Goal: Task Accomplishment & Management: Manage account settings

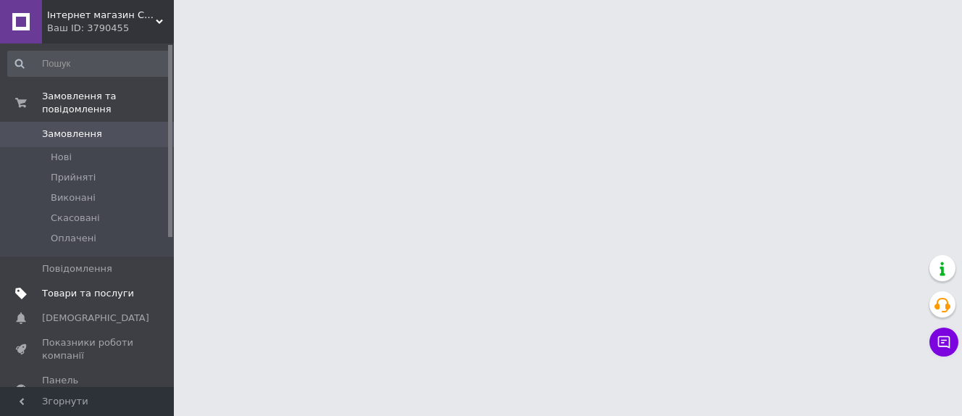
click at [107, 287] on span "Товари та послуги" at bounding box center [88, 293] width 92 height 13
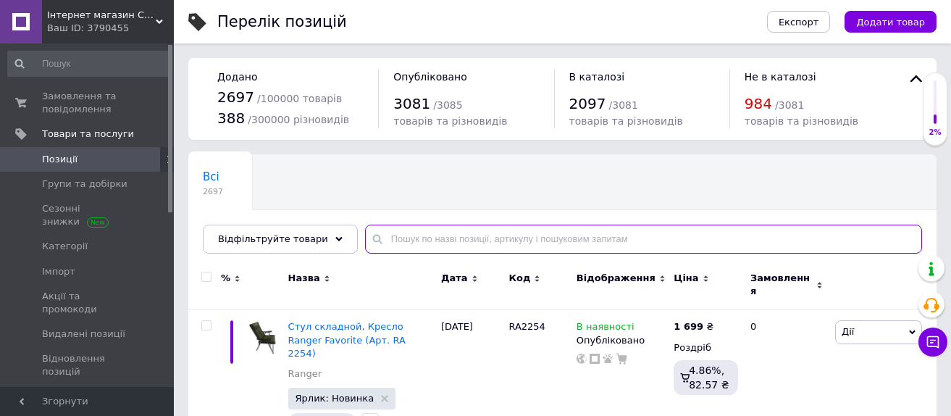
click at [421, 248] on input "text" at bounding box center [643, 238] width 557 height 29
paste input "Прикормка RealFish Гейзер (Кукуруза-карамель) 1кг"
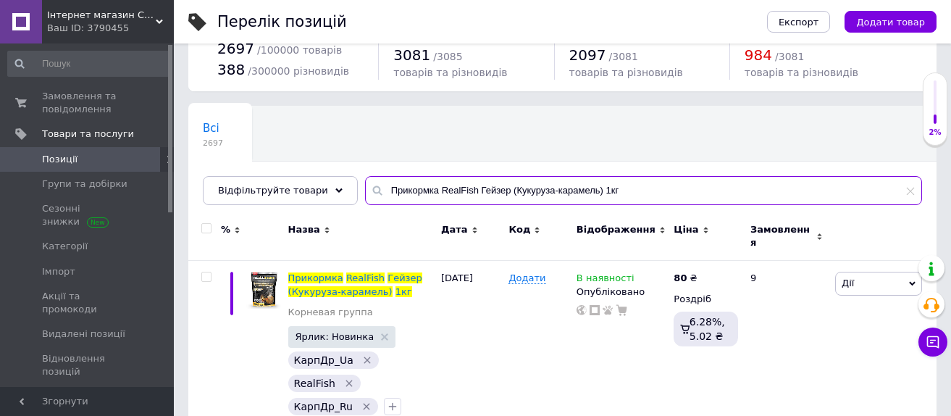
scroll to position [72, 0]
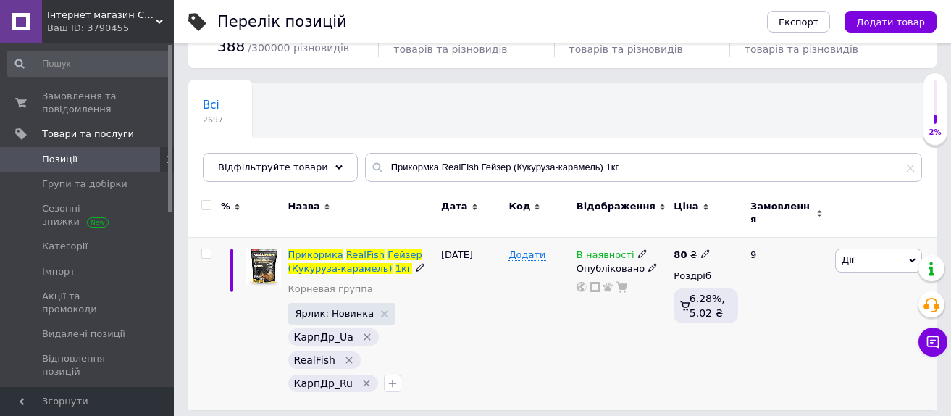
click at [638, 249] on icon at bounding box center [642, 253] width 9 height 9
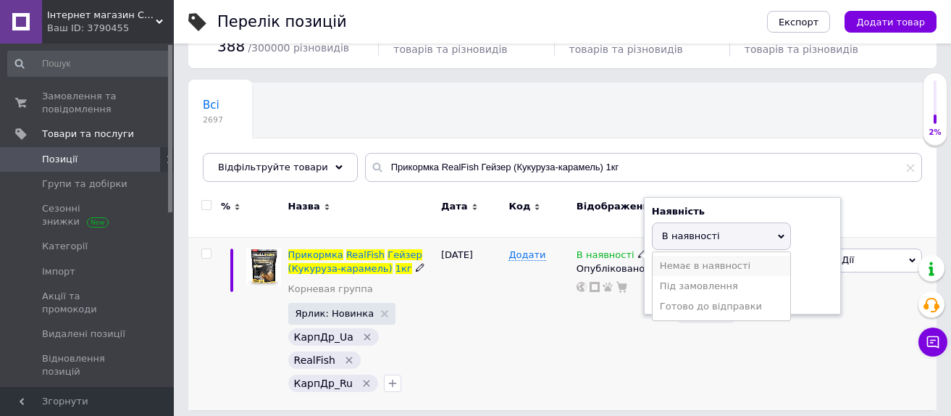
click at [673, 256] on li "Немає в наявності" at bounding box center [721, 266] width 138 height 20
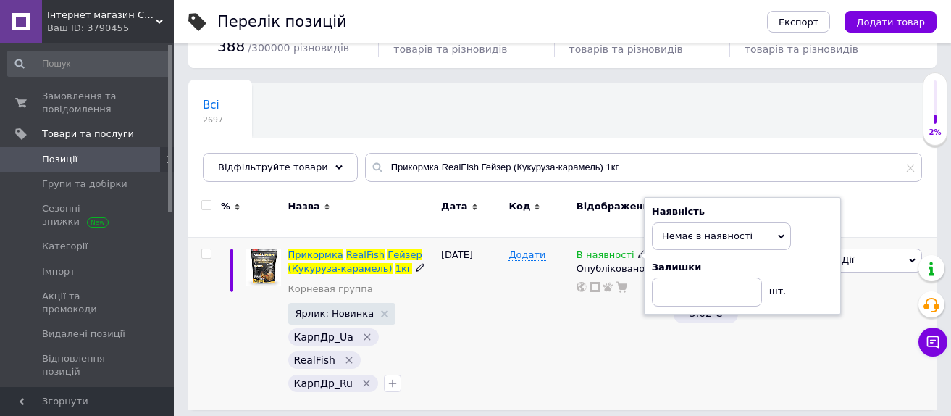
click at [461, 363] on div "[DATE]" at bounding box center [470, 324] width 67 height 172
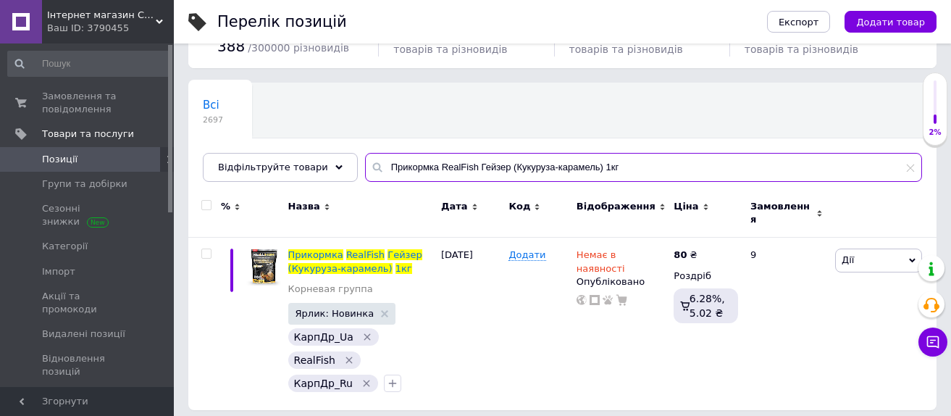
drag, startPoint x: 602, startPoint y: 169, endPoint x: 463, endPoint y: 164, distance: 138.4
click at [463, 164] on input "Прикормка RealFish Гейзер (Кукуруза-карамель) 1кг" at bounding box center [643, 167] width 557 height 29
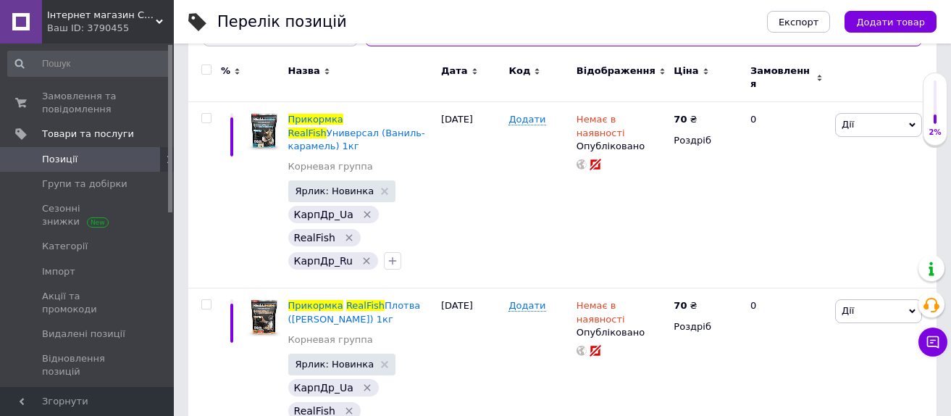
scroll to position [217, 0]
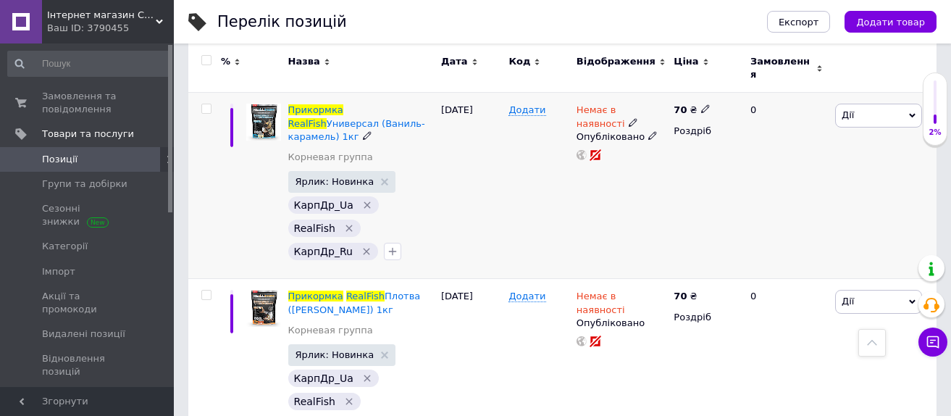
type input "Прикормка RealFish"
click at [701, 105] on use at bounding box center [705, 109] width 8 height 8
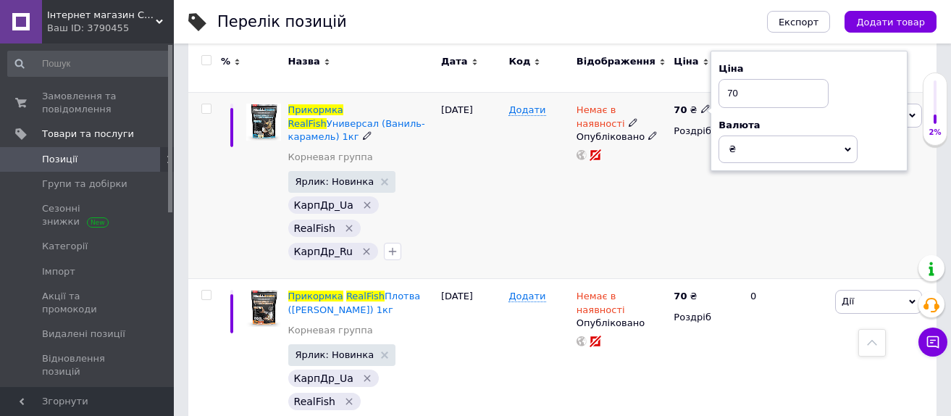
type input "7"
type input "80"
click at [686, 192] on div "70 ₴ Ціна 80 Валюта ₴ $ EUR CHF GBP ¥ PLN ₸ MDL HUF KGS CNY TRY KRW lei Роздріб" at bounding box center [706, 186] width 72 height 186
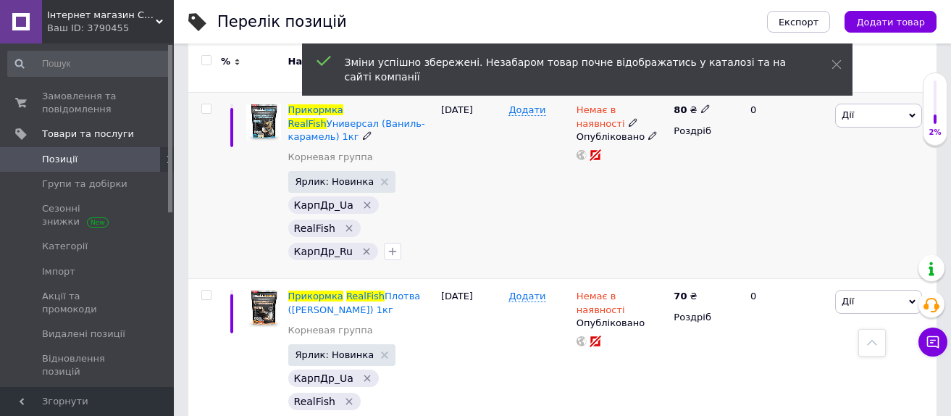
click at [629, 118] on icon at bounding box center [633, 122] width 9 height 9
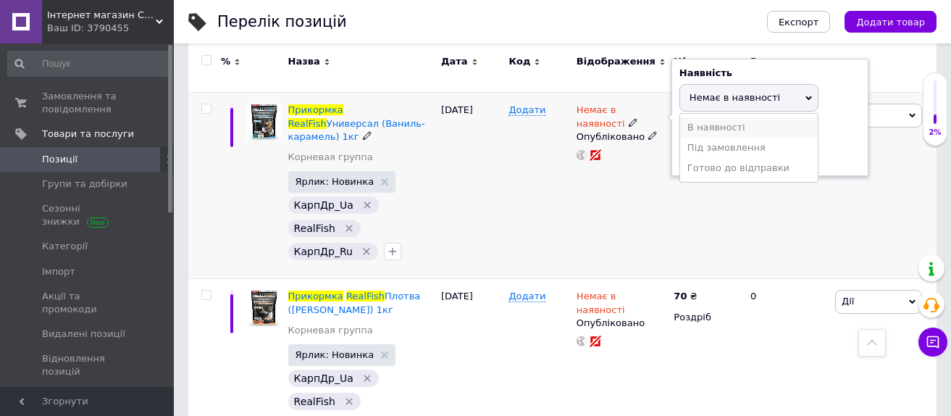
click at [693, 122] on li "В наявності" at bounding box center [749, 127] width 138 height 20
click at [639, 190] on div "Немає в наявності Наявність В наявності Немає в наявності Під замовлення Готово…" at bounding box center [621, 186] width 97 height 186
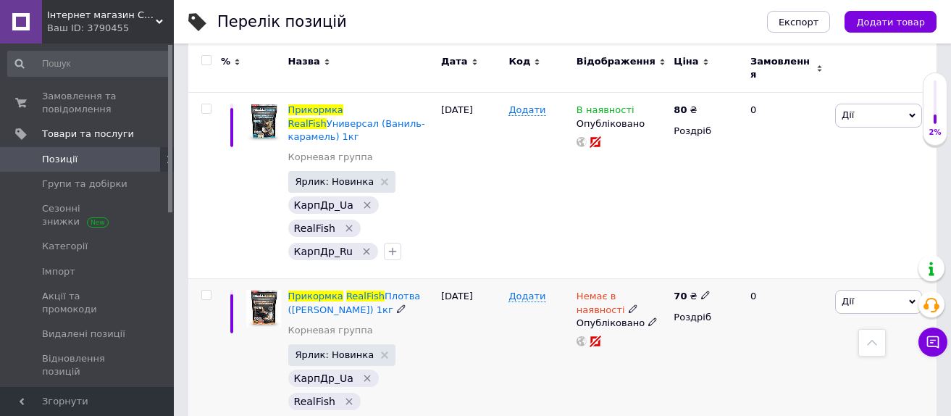
click at [701, 290] on icon at bounding box center [705, 294] width 9 height 9
type input "7"
type input "80"
click at [634, 361] on div "Немає в наявності Опубліковано" at bounding box center [621, 365] width 97 height 173
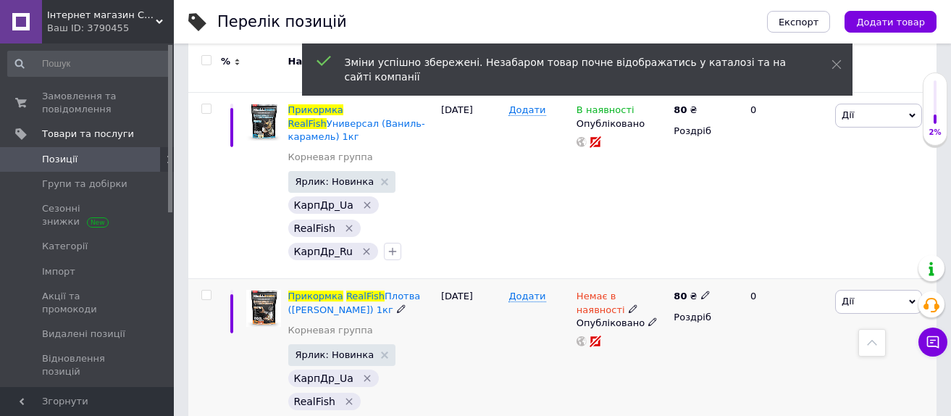
click at [629, 304] on icon at bounding box center [633, 308] width 9 height 9
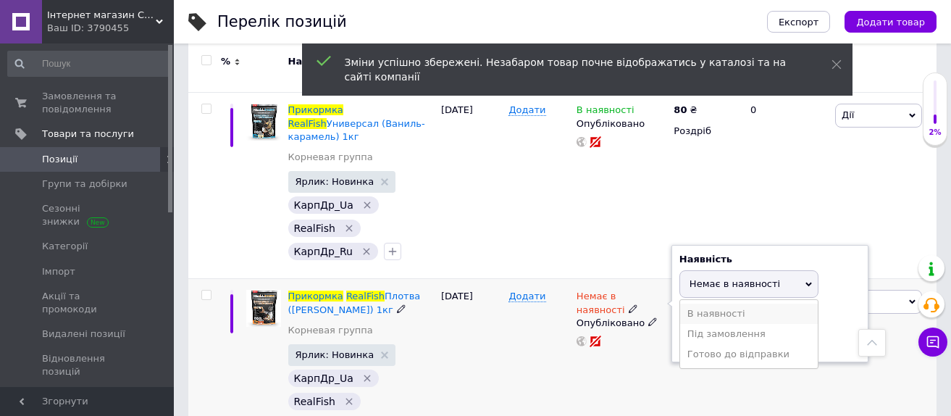
click at [716, 303] on li "В наявності" at bounding box center [749, 313] width 138 height 20
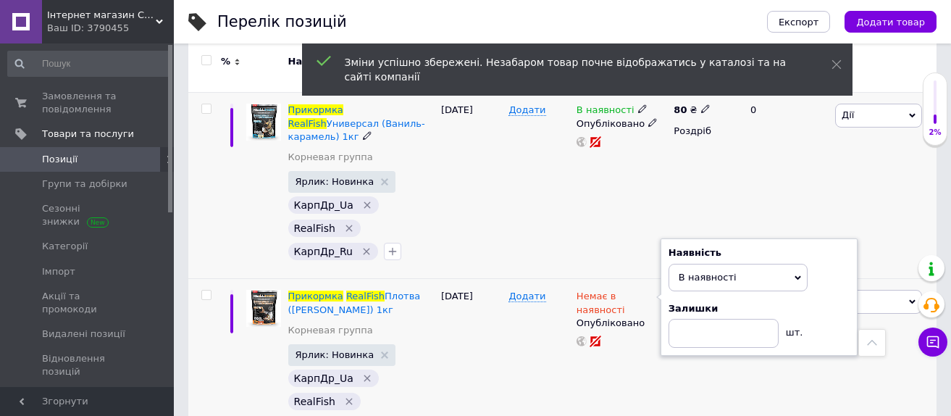
click at [574, 203] on div "В наявності Опубліковано" at bounding box center [621, 186] width 97 height 186
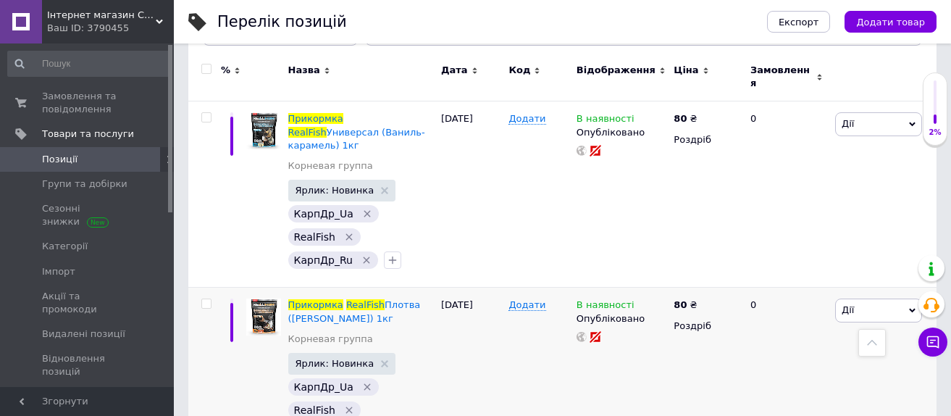
scroll to position [0, 0]
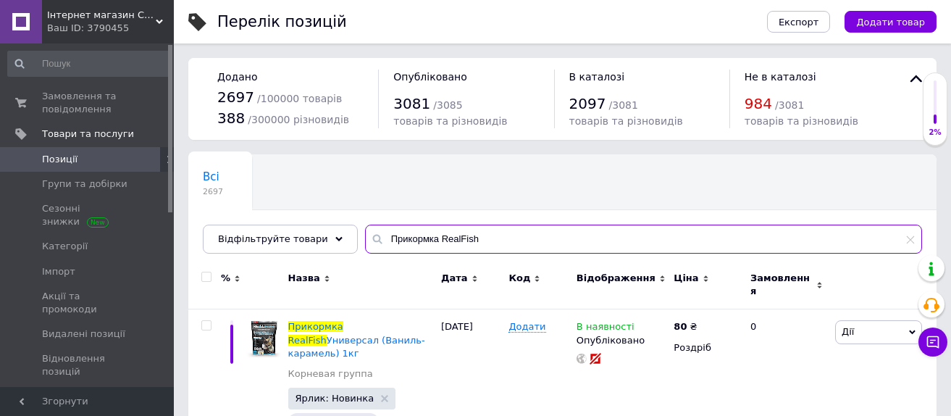
drag, startPoint x: 487, startPoint y: 242, endPoint x: 352, endPoint y: 237, distance: 135.5
click at [365, 237] on div "Прикормка RealFish" at bounding box center [643, 238] width 557 height 29
paste input "AC0098"
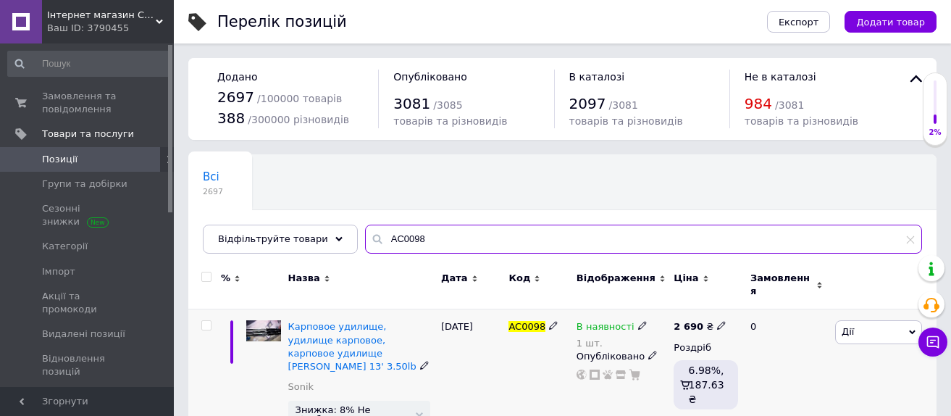
type input "AC0098"
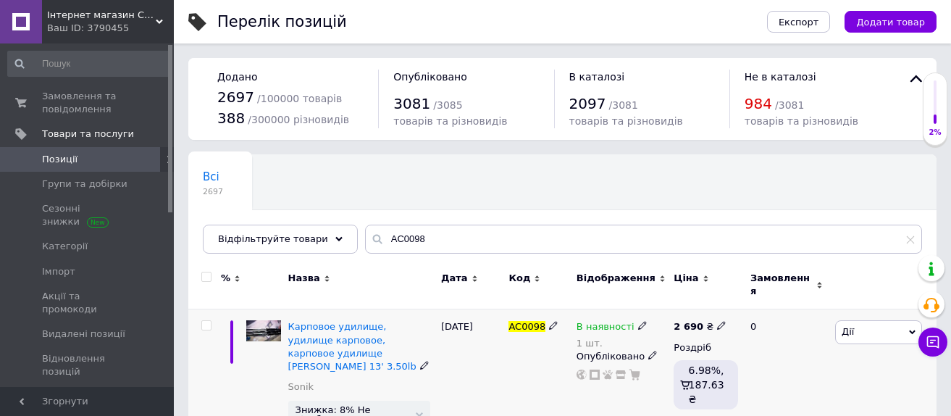
click at [638, 321] on icon at bounding box center [642, 325] width 9 height 9
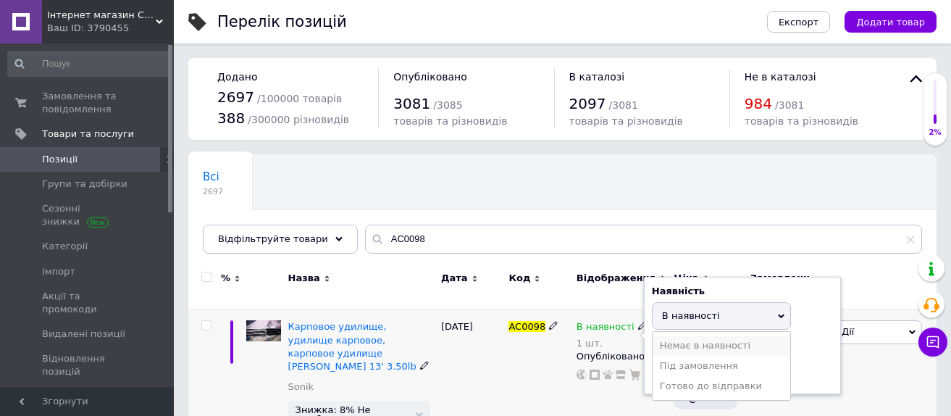
click at [684, 335] on li "Немає в наявності" at bounding box center [721, 345] width 138 height 20
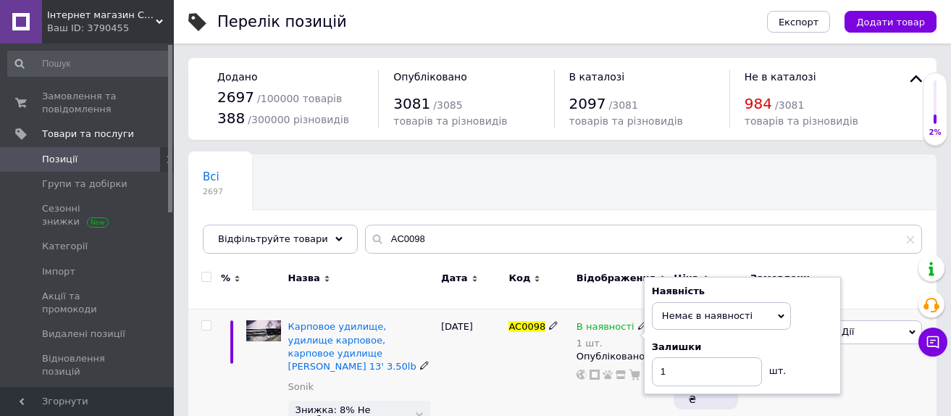
click at [487, 361] on div "[DATE]" at bounding box center [470, 402] width 67 height 186
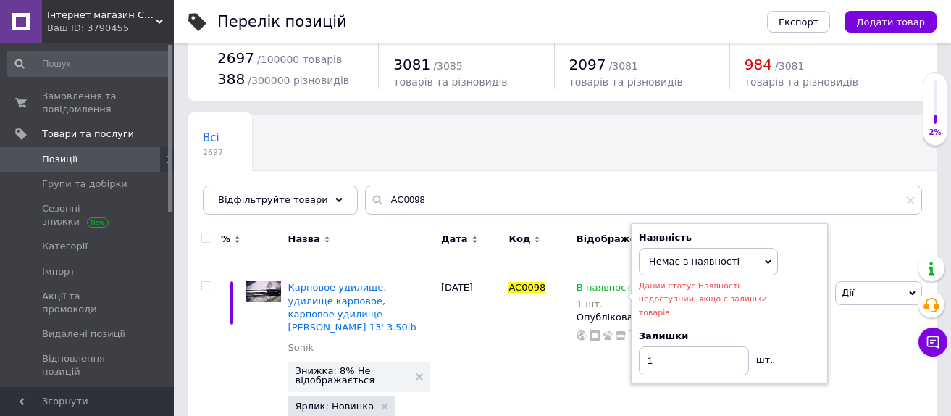
scroll to position [72, 0]
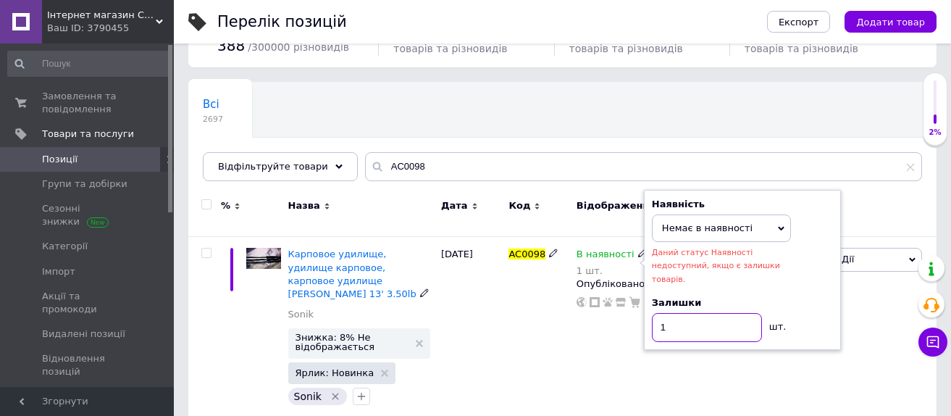
click at [680, 313] on input "1" at bounding box center [707, 327] width 110 height 29
type input "0"
click at [488, 350] on div "[DATE]" at bounding box center [470, 330] width 67 height 186
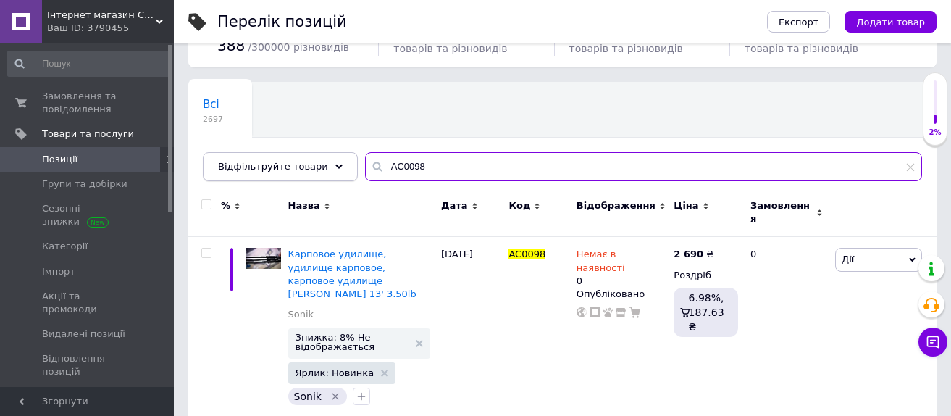
drag, startPoint x: 387, startPoint y: 168, endPoint x: 338, endPoint y: 168, distance: 48.5
click at [338, 168] on div "Відфільтруйте товари AC0098" at bounding box center [562, 166] width 719 height 29
paste input "AC0127"
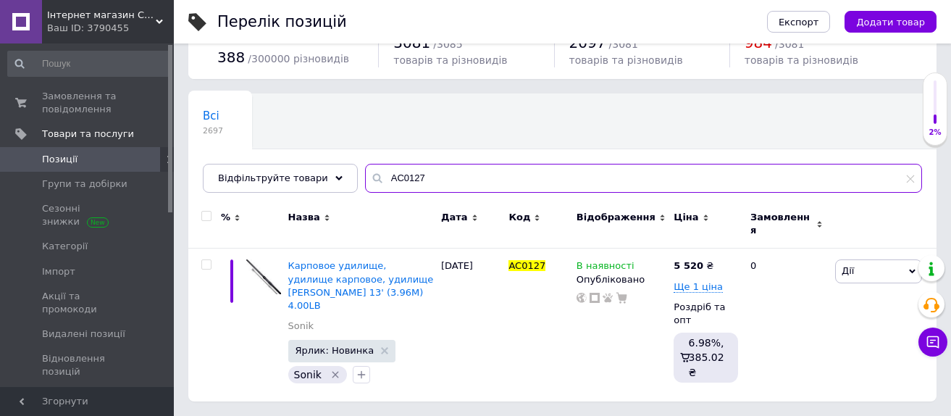
scroll to position [38, 0]
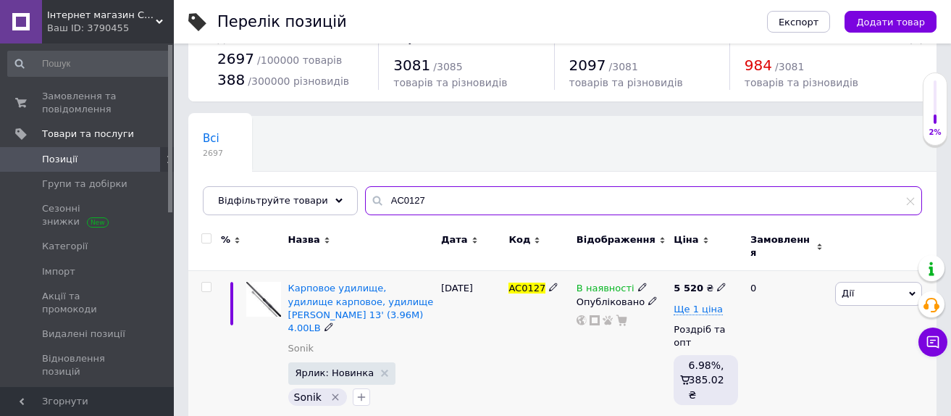
type input "AC0127"
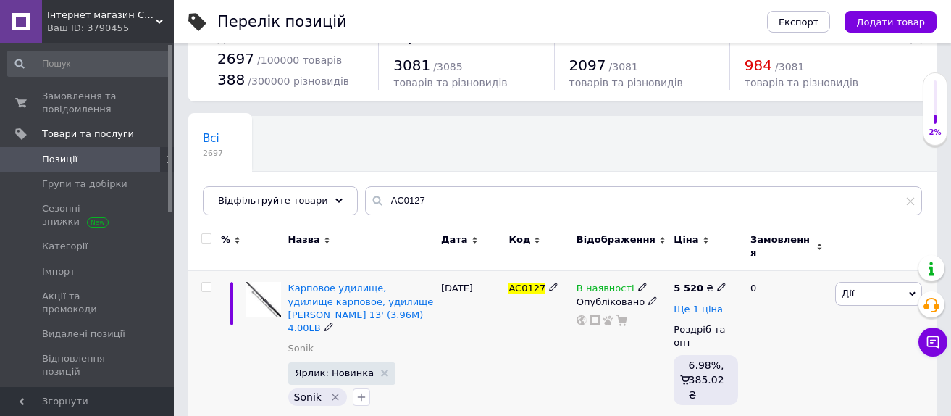
click at [638, 283] on use at bounding box center [642, 287] width 8 height 8
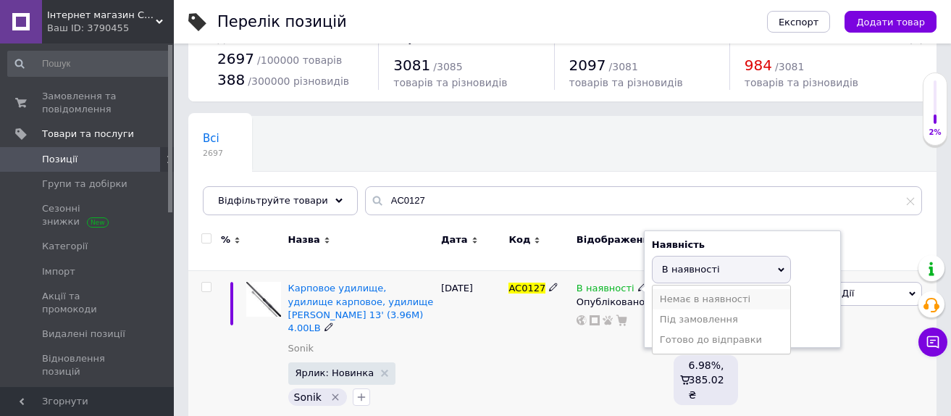
click at [673, 289] on li "Немає в наявності" at bounding box center [721, 299] width 138 height 20
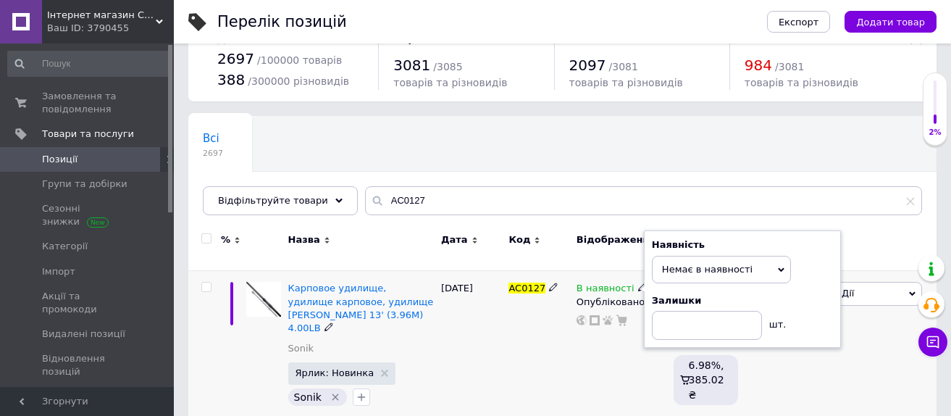
click at [568, 343] on div "AC0127" at bounding box center [538, 347] width 67 height 153
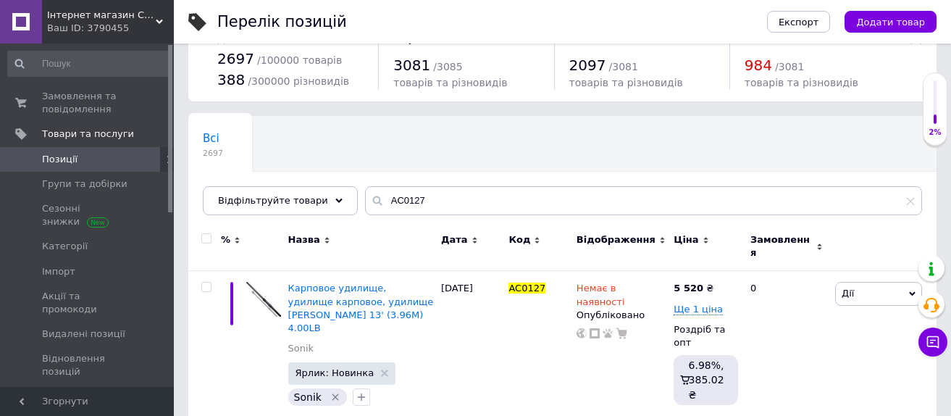
click at [123, 28] on div "Ваш ID: 3790455" at bounding box center [110, 28] width 127 height 13
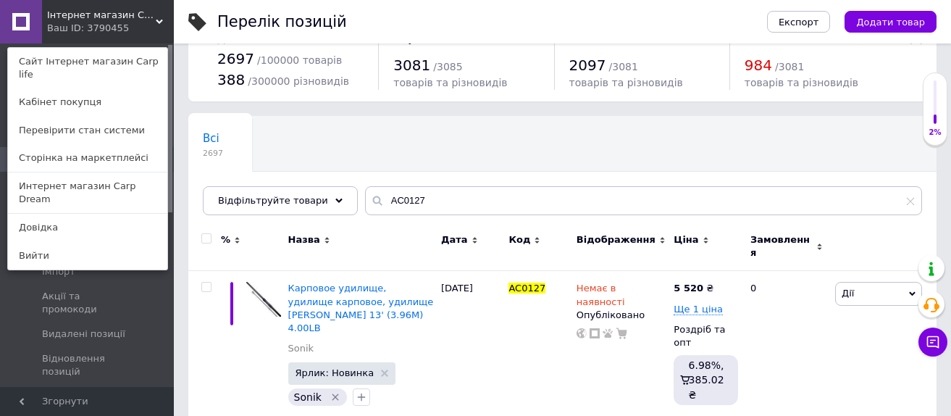
click at [105, 172] on link "Интернет магазин Carp Dream" at bounding box center [87, 192] width 159 height 41
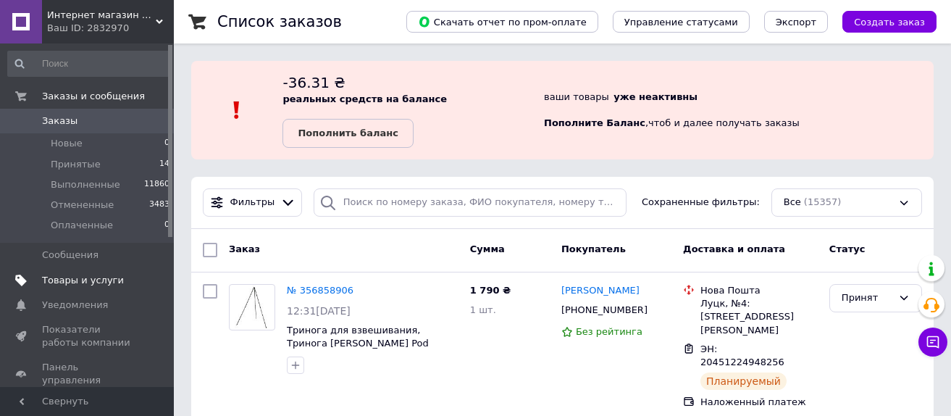
click at [101, 285] on span "Товары и услуги" at bounding box center [83, 280] width 82 height 13
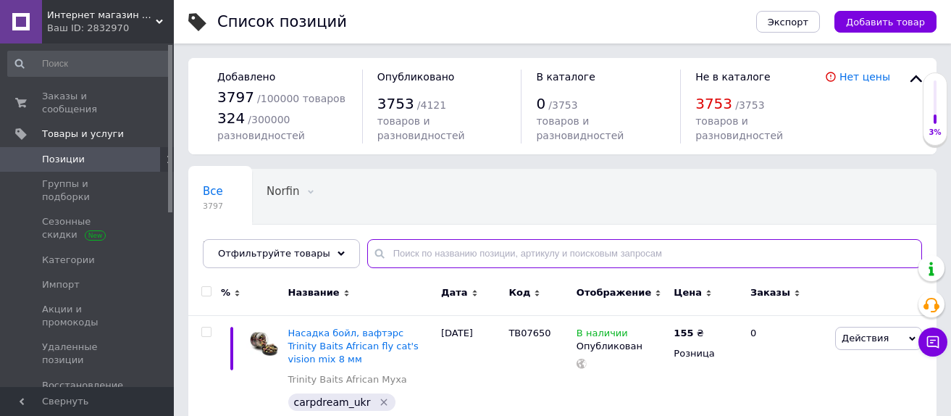
click at [474, 259] on input "text" at bounding box center [644, 253] width 555 height 29
paste input "RA 2247"
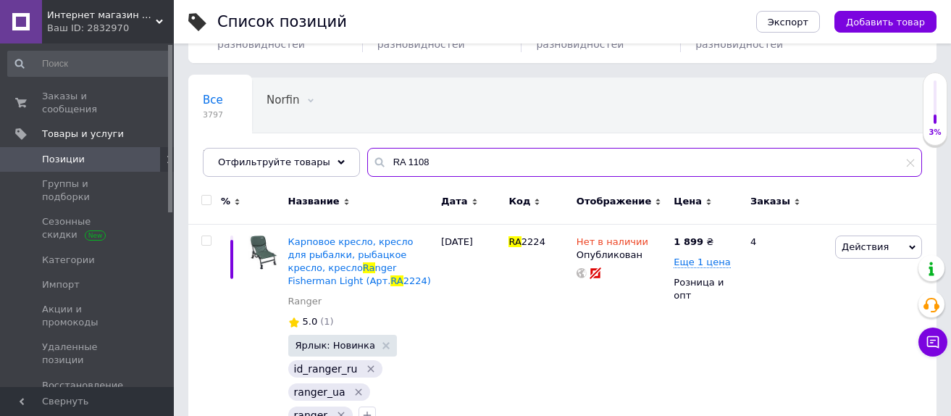
scroll to position [145, 0]
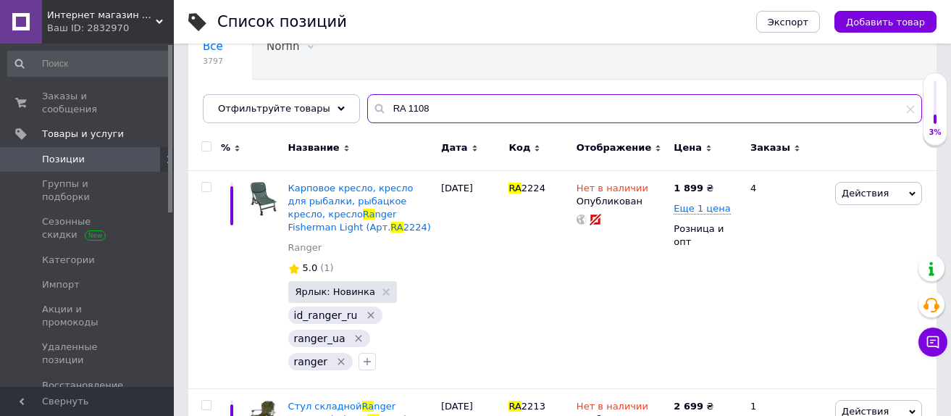
click at [394, 101] on input "RA 1108" at bounding box center [644, 108] width 555 height 29
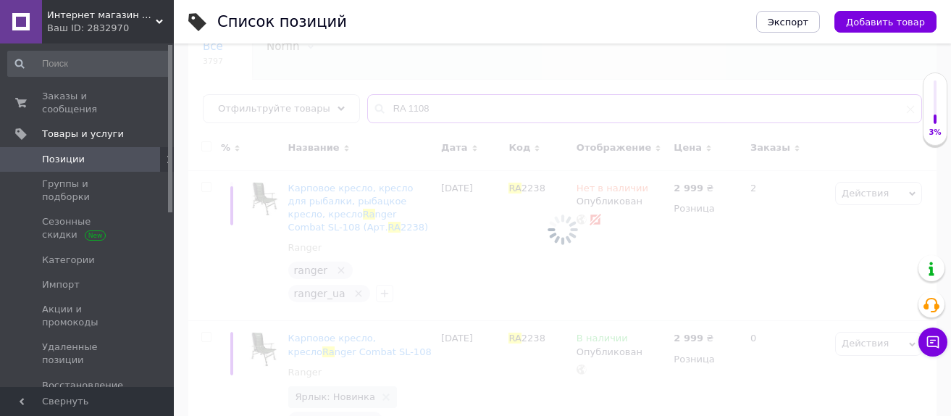
scroll to position [61, 0]
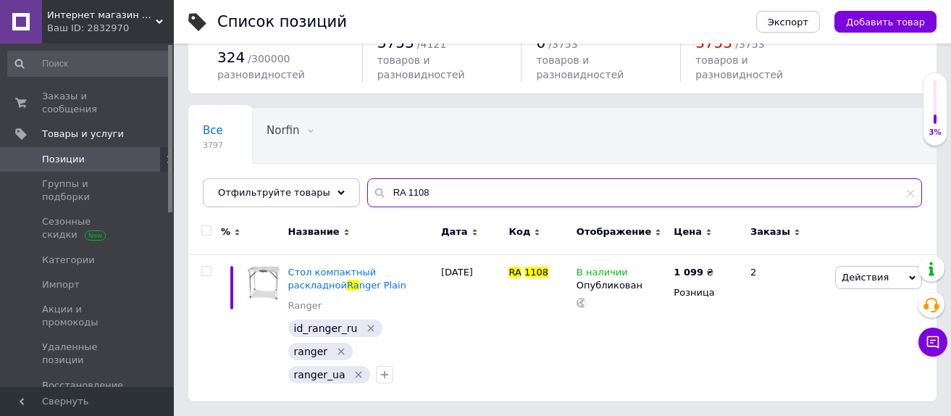
type input "RA 1108"
